Goal: Task Accomplishment & Management: Complete application form

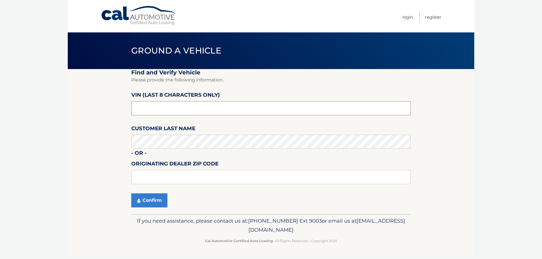
drag, startPoint x: 168, startPoint y: 109, endPoint x: 95, endPoint y: 110, distance: 73.7
click at [95, 110] on section "Find and Verify Vehicle Please provide the following information. VIN (last 8 c…" at bounding box center [271, 141] width 406 height 145
type input "NN410276"
click at [146, 200] on button "Confirm" at bounding box center [149, 201] width 36 height 14
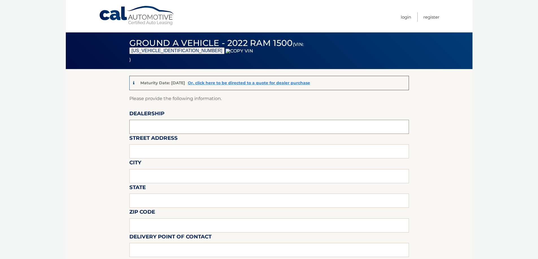
click at [168, 127] on input "text" at bounding box center [268, 127] width 279 height 14
type input "WESTBURY JEEP"
drag, startPoint x: 172, startPoint y: 134, endPoint x: 176, endPoint y: 148, distance: 15.0
click at [176, 148] on input "text" at bounding box center [268, 151] width 279 height 14
click at [181, 155] on input "150 [PERSON_NAME] PLACES" at bounding box center [268, 151] width 279 height 14
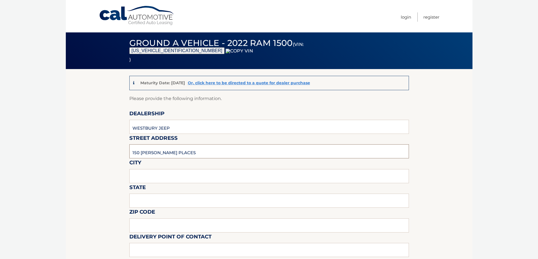
type input "[STREET_ADDRESS][PERSON_NAME]"
type input "SYOSSET"
type input "NY"
type input "11791"
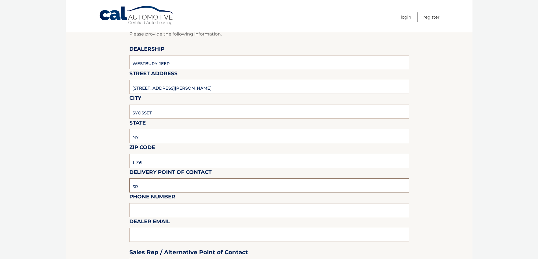
scroll to position [141, 0]
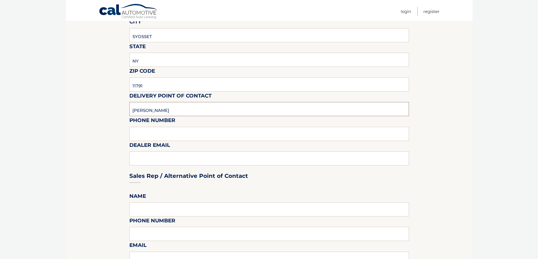
type input "[PERSON_NAME]"
type input "S"
type input "6313123854"
type input "[EMAIL_ADDRESS][DOMAIN_NAME]"
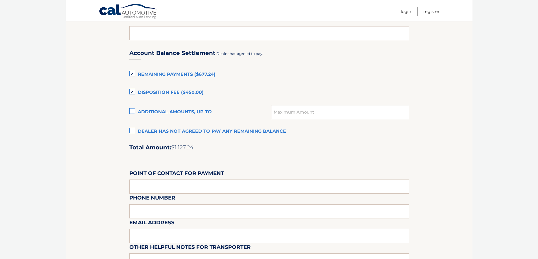
click at [152, 130] on label "Dealer has not agreed to pay any remaining balance" at bounding box center [268, 131] width 279 height 11
click at [0, 0] on input "Dealer has not agreed to pay any remaining balance" at bounding box center [0, 0] width 0 height 0
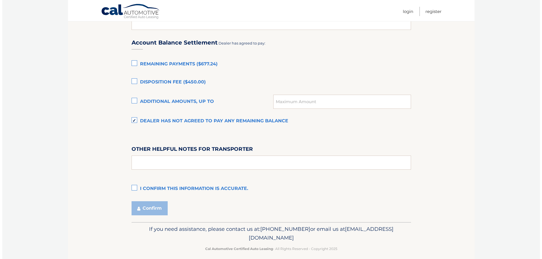
scroll to position [383, 0]
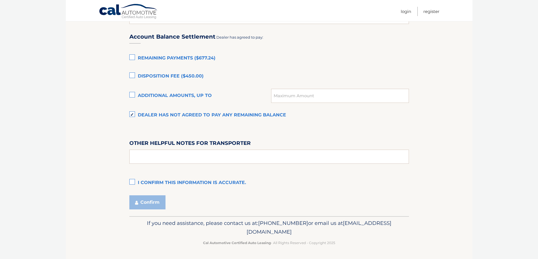
click at [139, 185] on label "I confirm this information is accurate." at bounding box center [268, 183] width 279 height 11
click at [0, 0] on input "I confirm this information is accurate." at bounding box center [0, 0] width 0 height 0
click at [141, 199] on button "Confirm" at bounding box center [147, 203] width 36 height 14
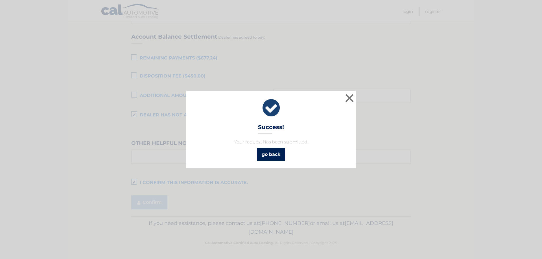
click at [270, 160] on link "go back" at bounding box center [271, 155] width 28 height 14
